Goal: Entertainment & Leisure: Consume media (video, audio)

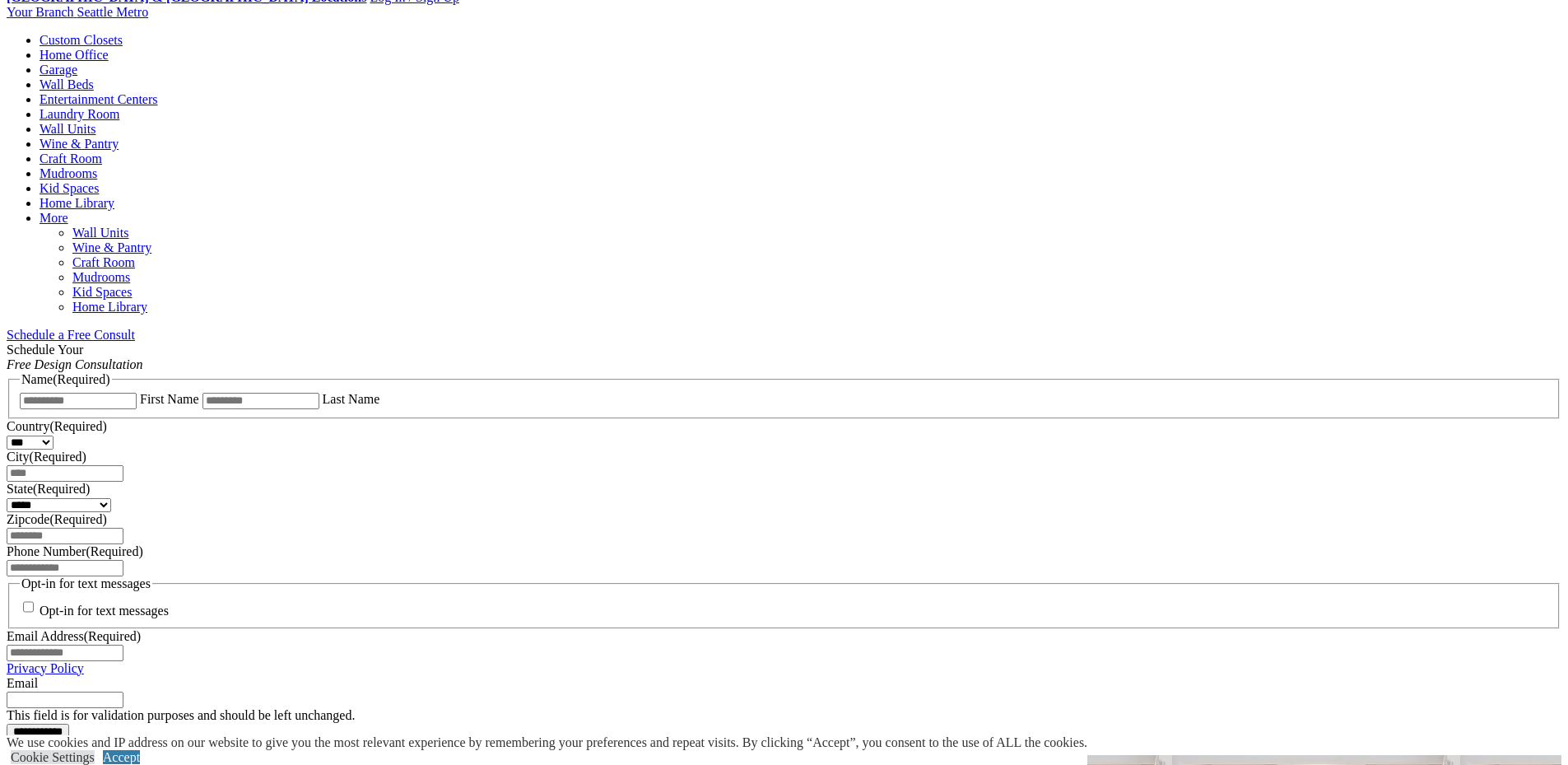
scroll to position [878, 0]
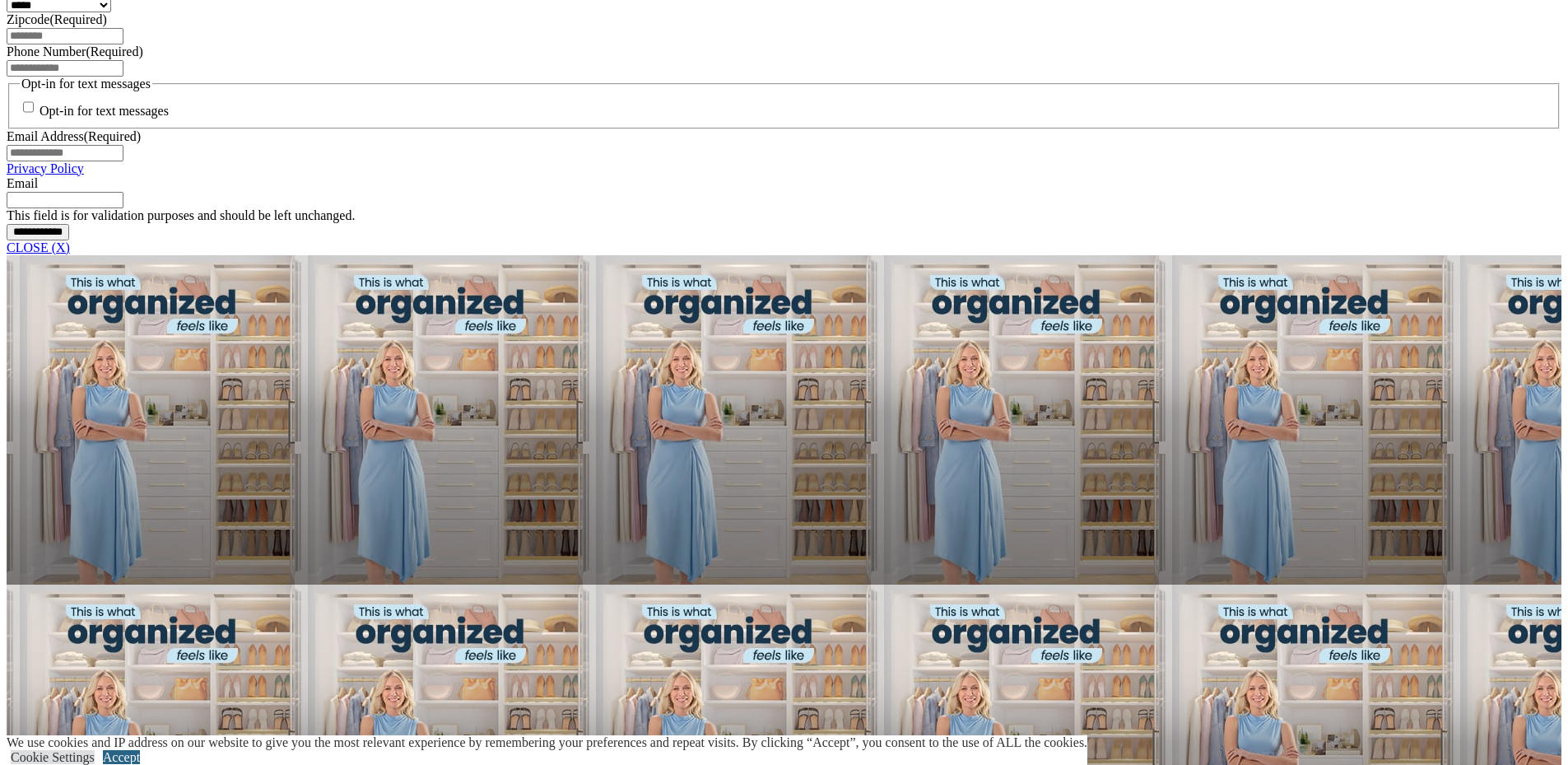
click at [140, 750] on link "Accept" at bounding box center [121, 757] width 37 height 14
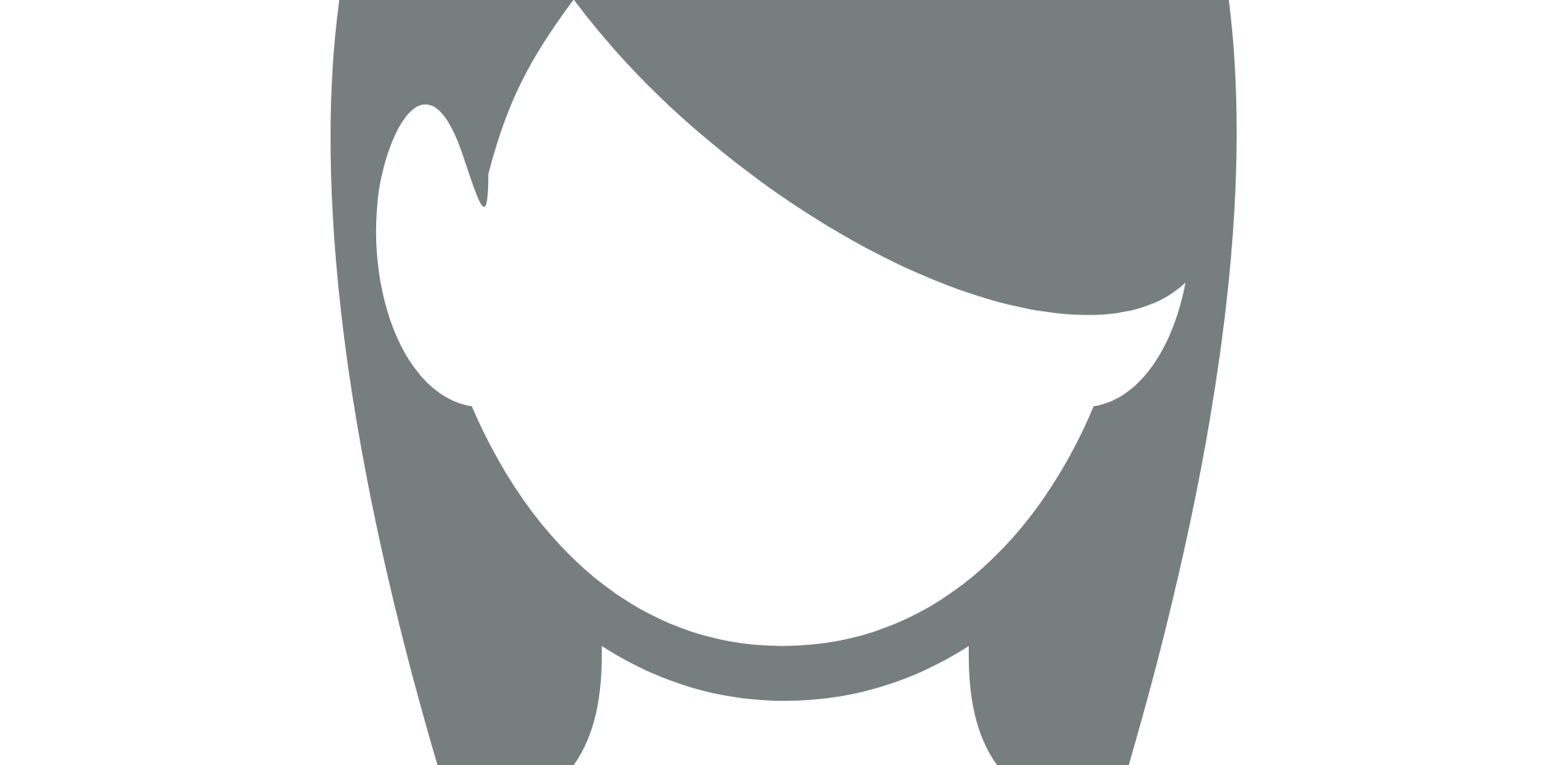
scroll to position [6194, 0]
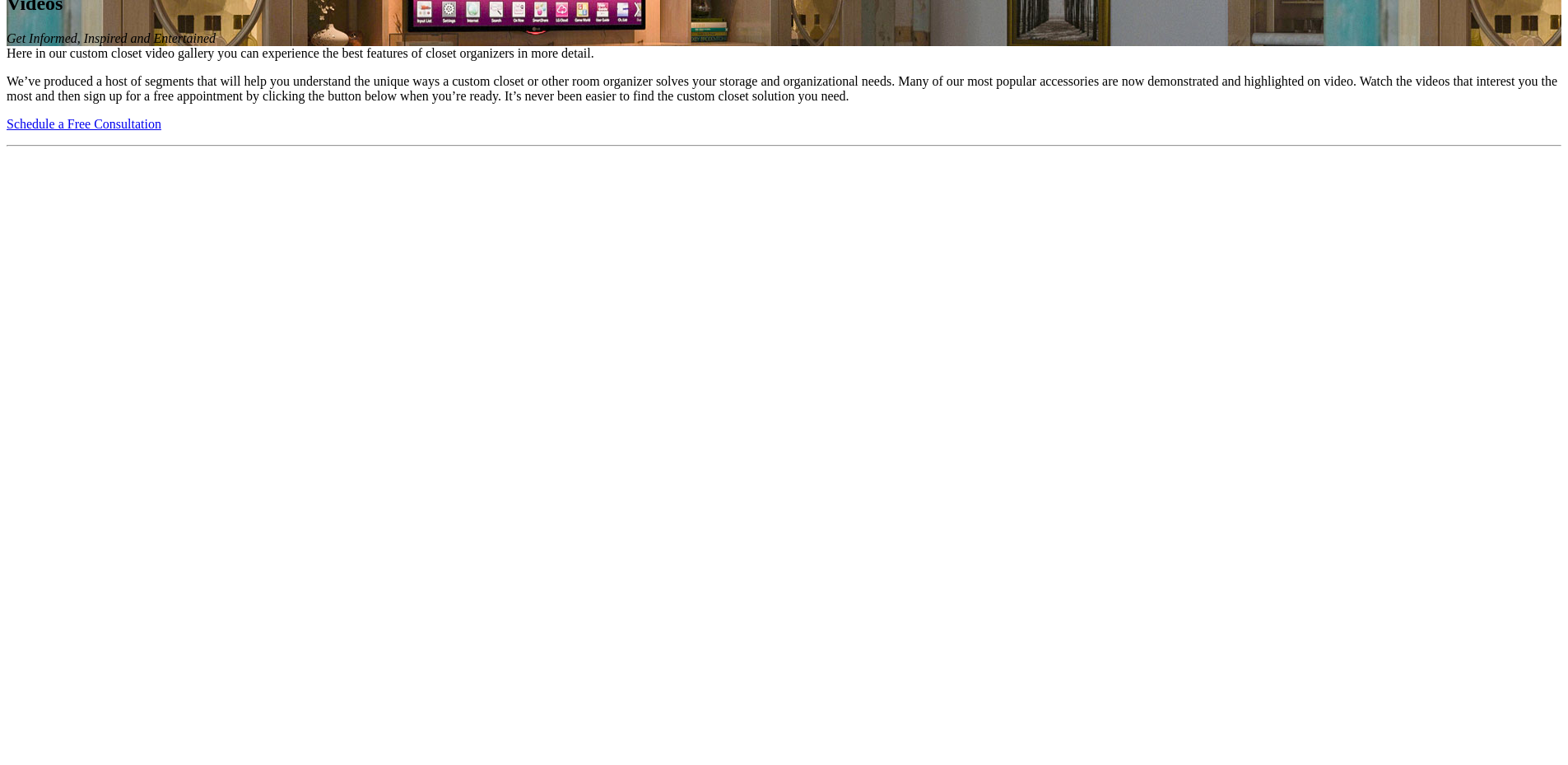
scroll to position [1537, 0]
